Goal: Task Accomplishment & Management: Use online tool/utility

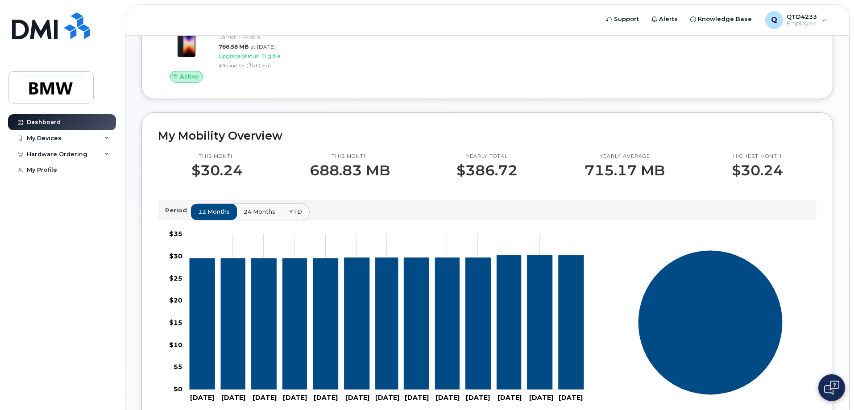
scroll to position [45, 0]
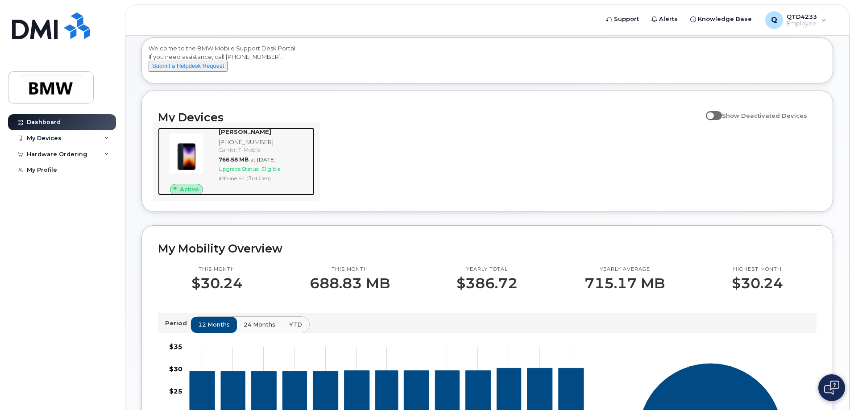
click at [259, 181] on div "Stephen Howell 864-790-0612 Carrier: T-Mobile 766.58 MB at Aug 01, 2025 Upgrade…" at bounding box center [264, 162] width 99 height 68
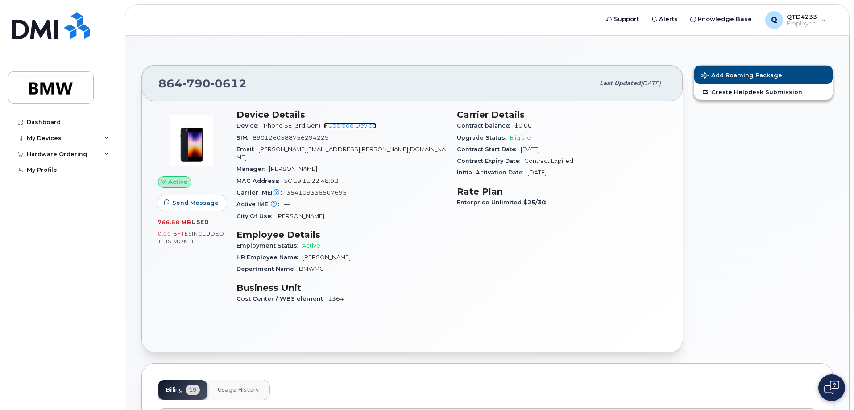
click at [351, 126] on link "+ Upgrade Device" at bounding box center [350, 125] width 52 height 7
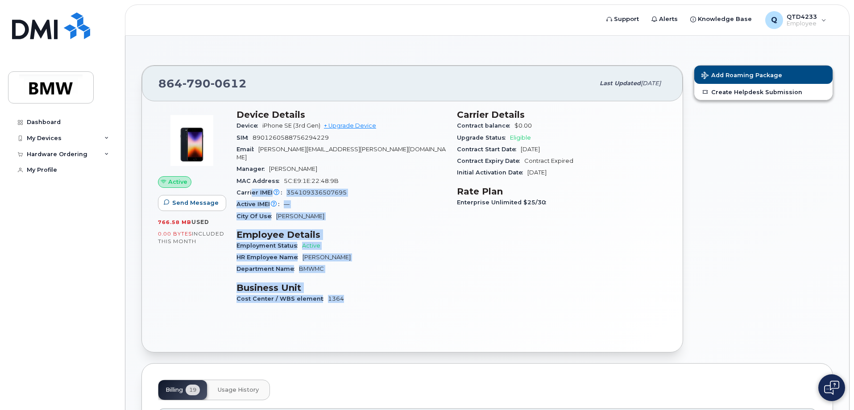
drag, startPoint x: 357, startPoint y: 290, endPoint x: 257, endPoint y: 182, distance: 147.7
click at [252, 182] on div "Device Details Device iPhone SE (3rd Gen) + Upgrade Device SIM 8901260588756294…" at bounding box center [341, 210] width 220 height 213
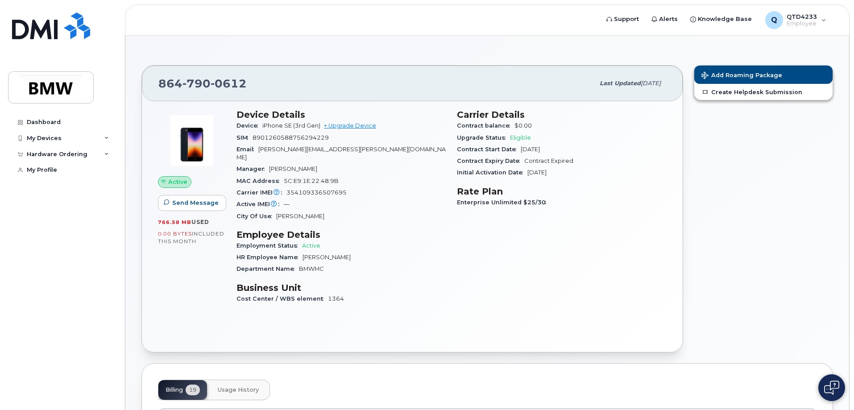
click at [549, 318] on div "Active Send Message 766.58 MB  used 0.00 Bytes  included this month Device Deta…" at bounding box center [412, 226] width 541 height 251
